Goal: Task Accomplishment & Management: Manage account settings

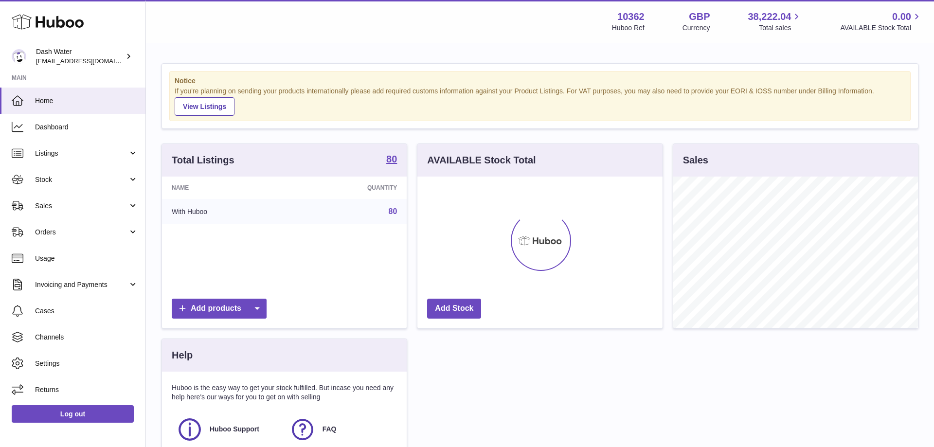
scroll to position [152, 245]
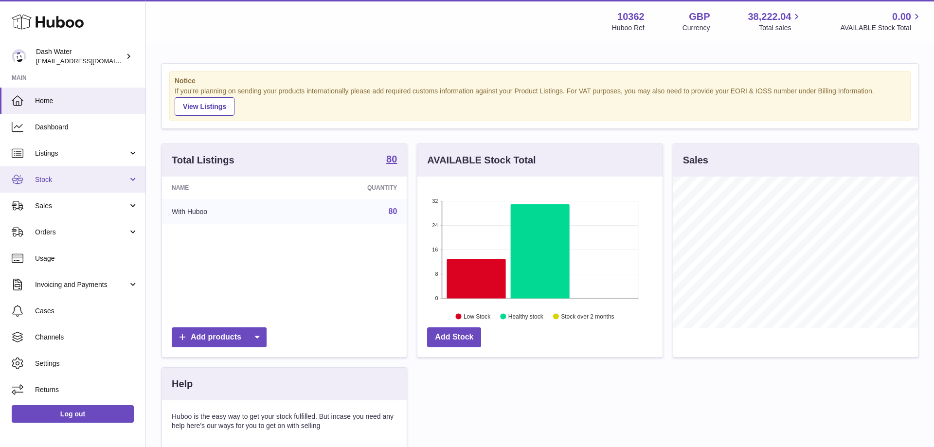
click at [63, 183] on span "Stock" at bounding box center [81, 179] width 93 height 9
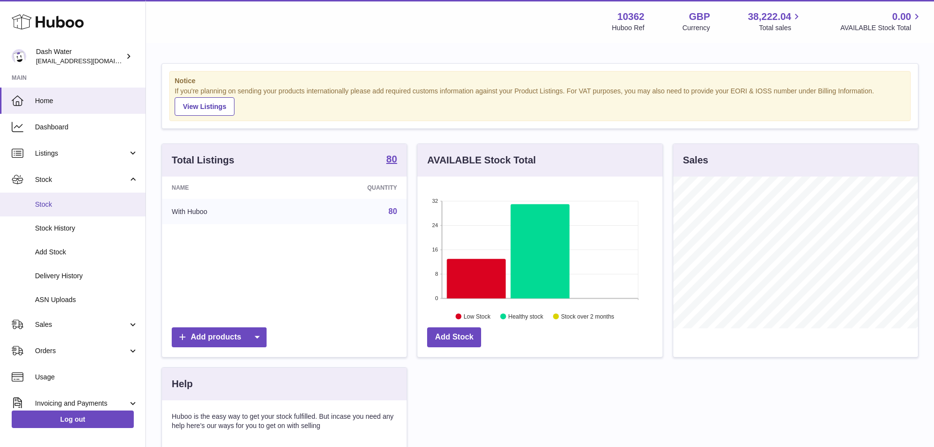
click at [46, 205] on span "Stock" at bounding box center [86, 204] width 103 height 9
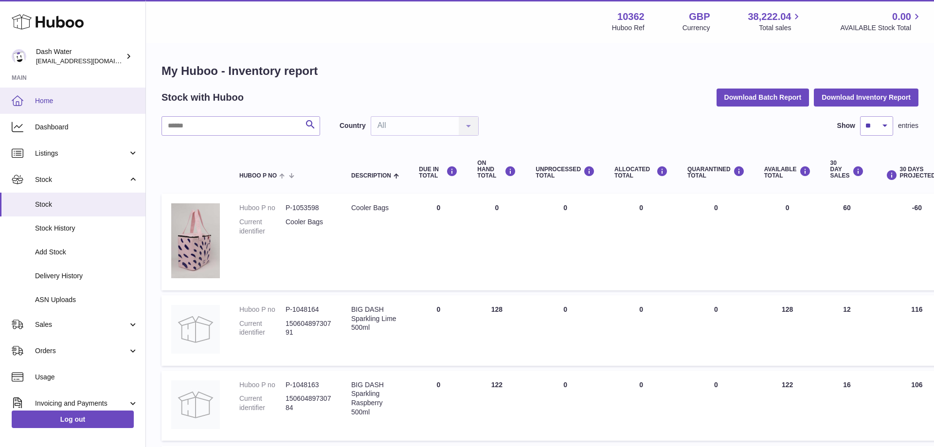
click at [51, 100] on span "Home" at bounding box center [86, 100] width 103 height 9
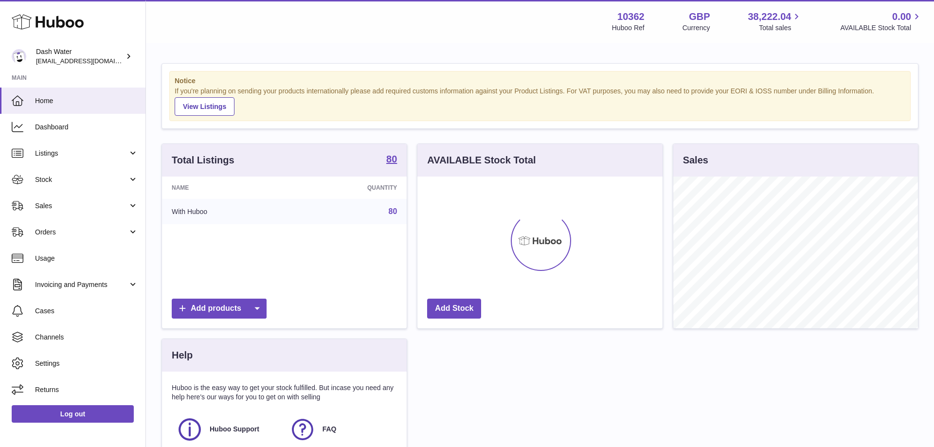
scroll to position [152, 245]
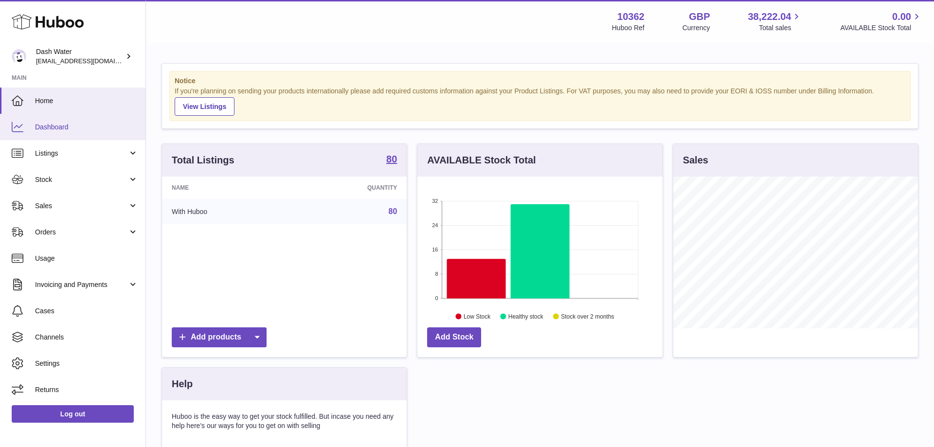
click at [56, 122] on link "Dashboard" at bounding box center [73, 127] width 146 height 26
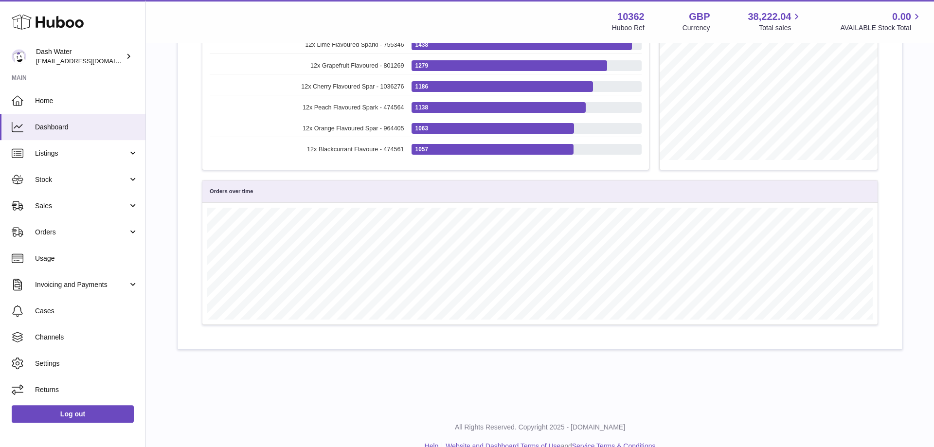
scroll to position [382, 0]
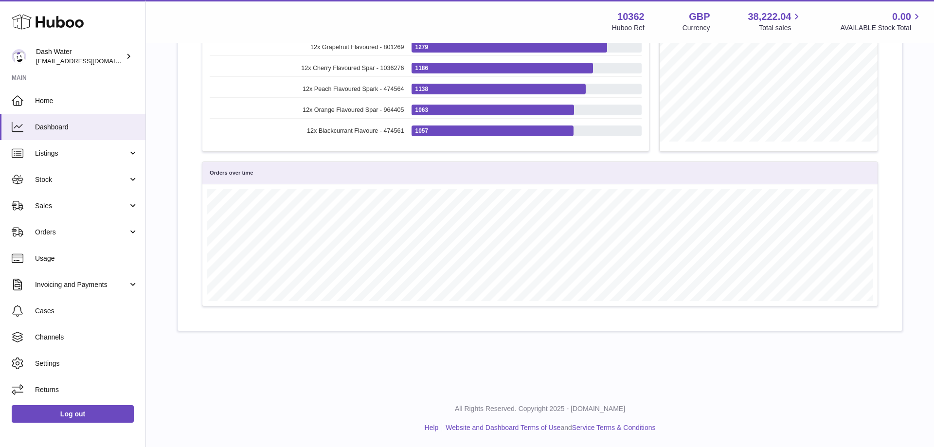
click at [239, 176] on h3 "Orders over time" at bounding box center [232, 172] width 44 height 7
click at [212, 176] on h3 "Orders over time" at bounding box center [232, 172] width 44 height 7
click at [45, 314] on span "Cases" at bounding box center [86, 311] width 103 height 9
click at [50, 362] on span "Settings" at bounding box center [86, 363] width 103 height 9
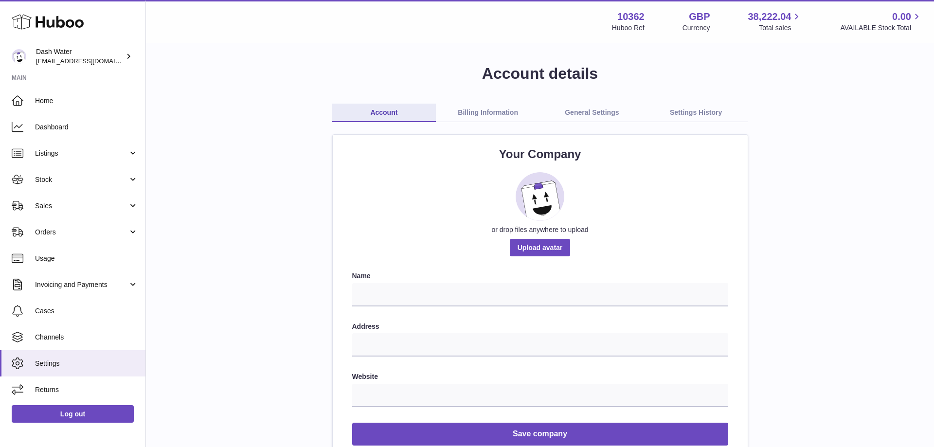
click at [604, 109] on link "General Settings" at bounding box center [592, 113] width 104 height 18
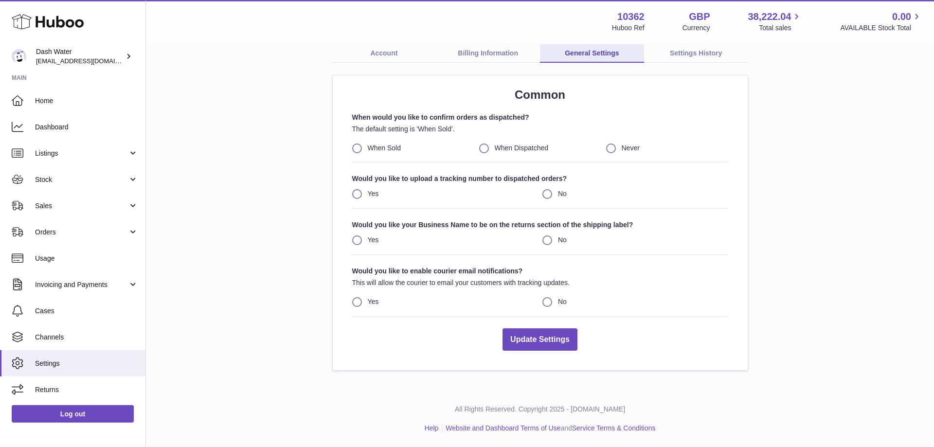
scroll to position [60, 0]
click at [63, 180] on span "Stock" at bounding box center [81, 179] width 93 height 9
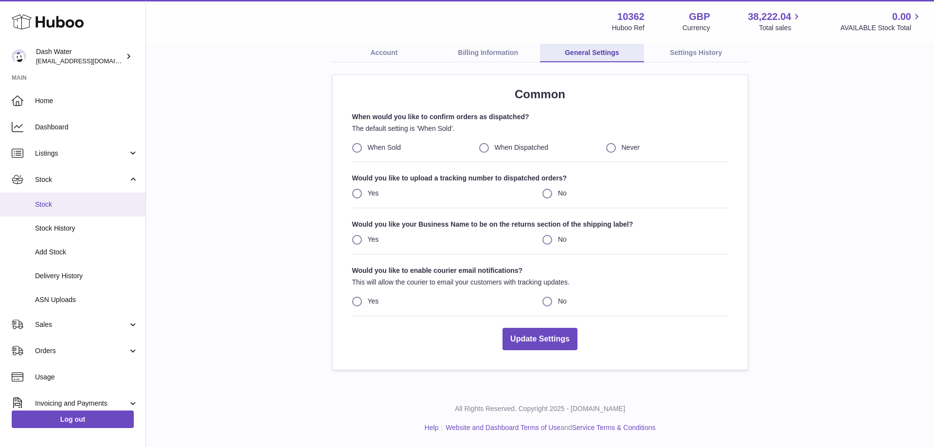
click at [61, 209] on span "Stock" at bounding box center [86, 204] width 103 height 9
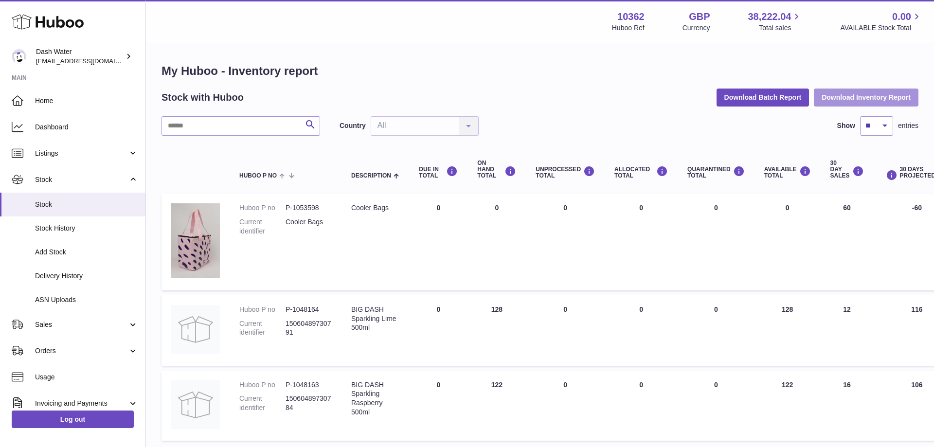
click at [835, 97] on button "Download Inventory Report" at bounding box center [866, 98] width 105 height 18
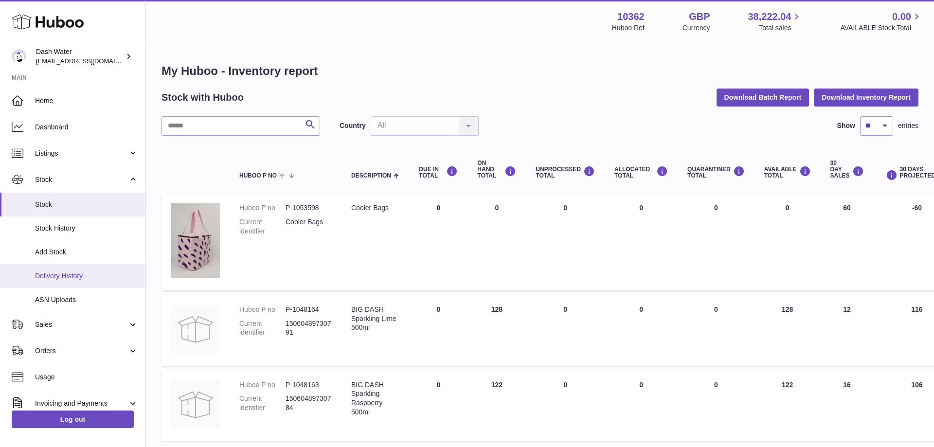
click at [62, 277] on span "Delivery History" at bounding box center [86, 276] width 103 height 9
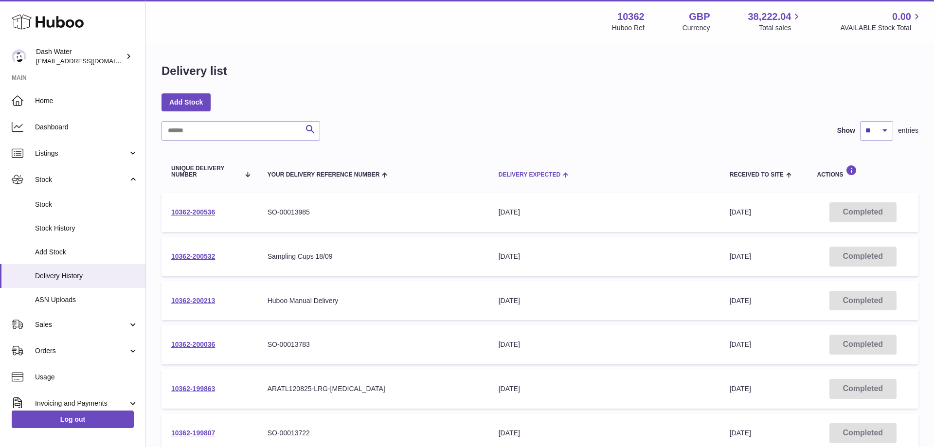
click at [511, 176] on span "Delivery Expected" at bounding box center [530, 175] width 62 height 6
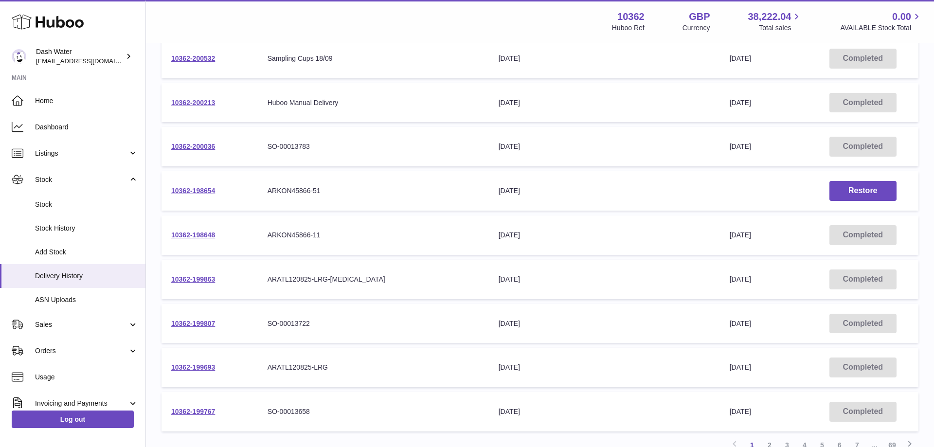
scroll to position [199, 0]
